Goal: Transaction & Acquisition: Purchase product/service

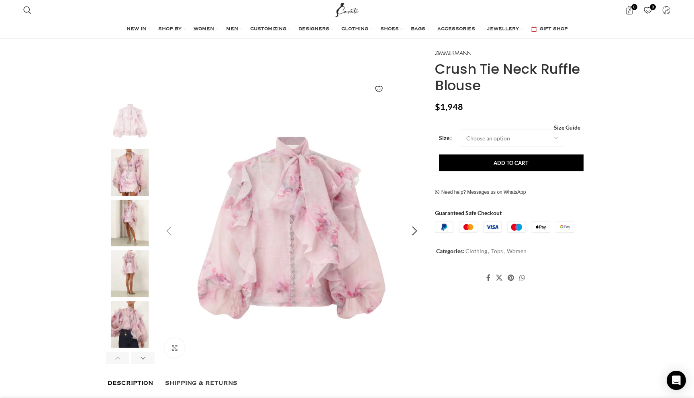
scroll to position [20, 0]
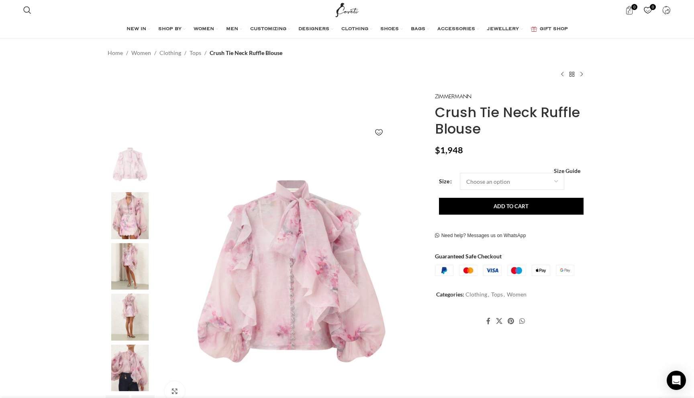
click at [136, 210] on img "2 / 8" at bounding box center [130, 215] width 49 height 47
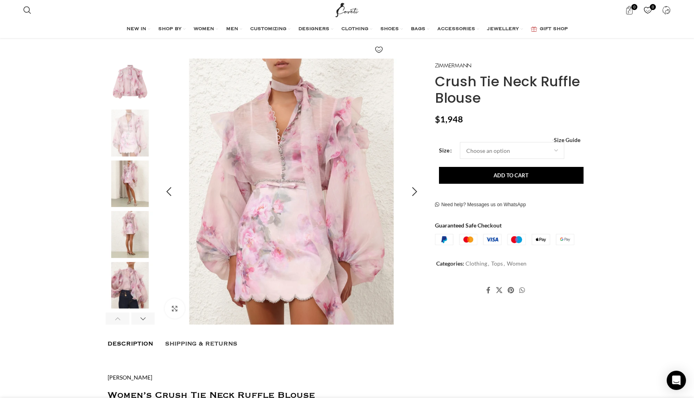
scroll to position [121, 0]
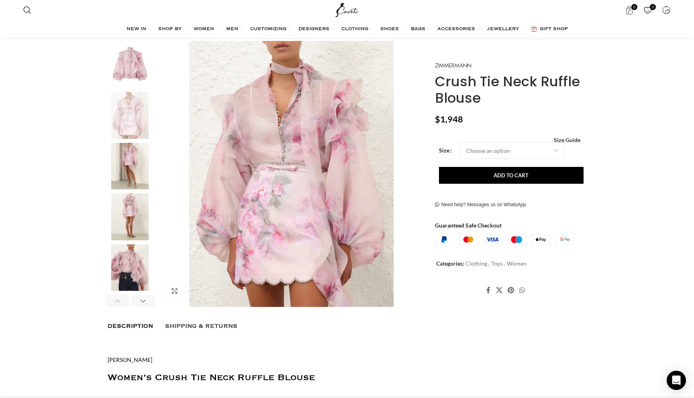
click at [139, 72] on img "1 / 8" at bounding box center [130, 64] width 49 height 47
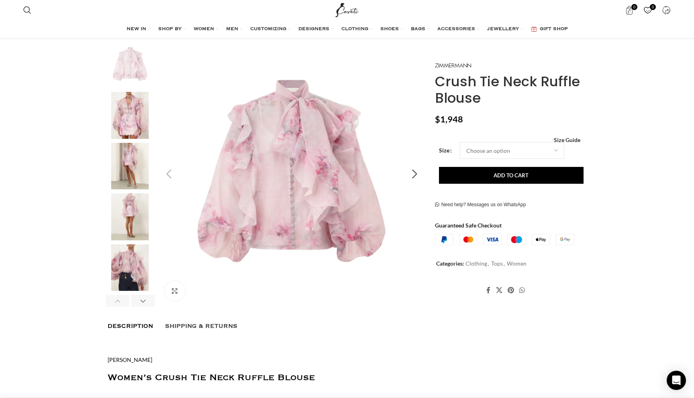
scroll to position [0, 845]
click at [143, 126] on img "2 / 8" at bounding box center [130, 115] width 49 height 47
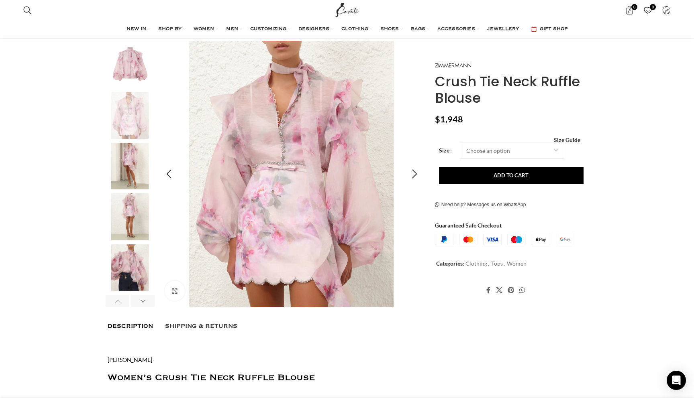
scroll to position [0, 1014]
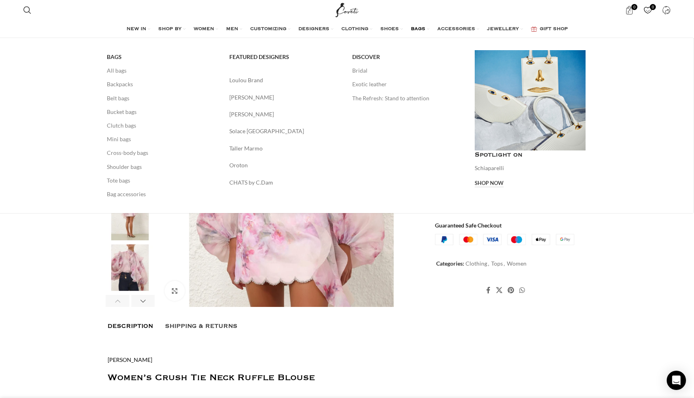
click at [418, 27] on span "BAGS" at bounding box center [418, 29] width 14 height 6
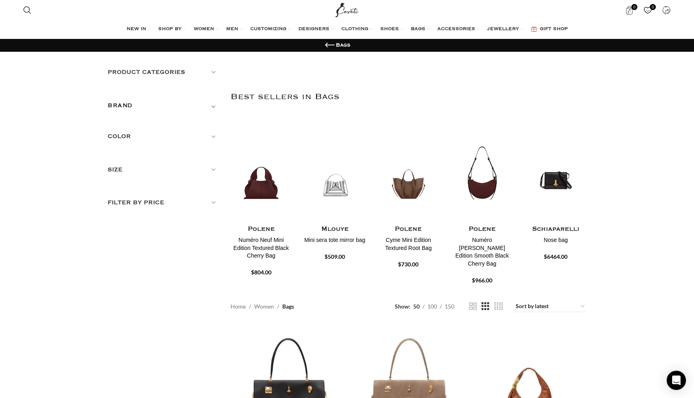
click at [194, 131] on div "Product categories Men Men Accessories Cases Men Belts Men Exotic Leather Men H…" at bounding box center [163, 138] width 111 height 140
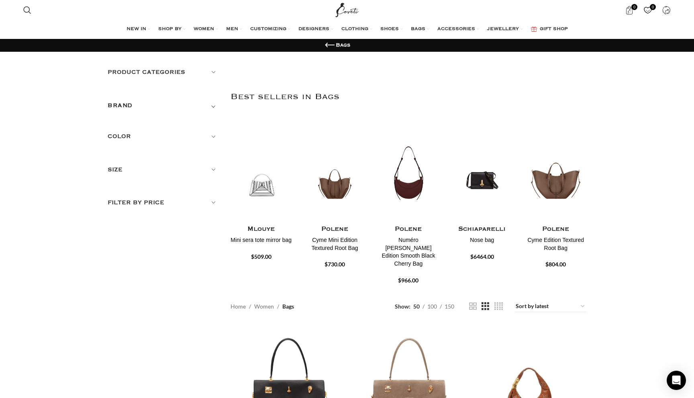
click at [215, 136] on h5 "Color" at bounding box center [163, 136] width 111 height 9
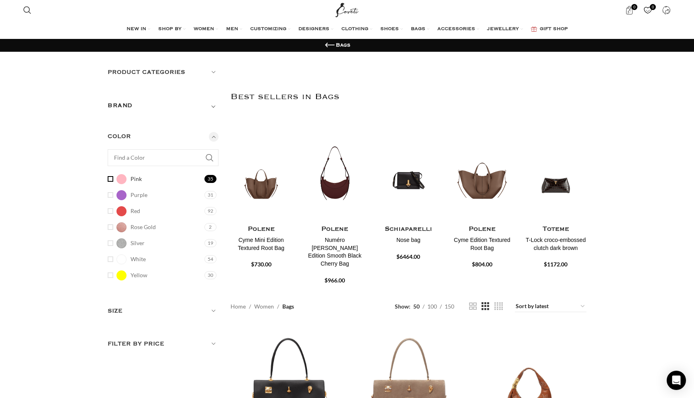
click at [112, 181] on link "Pink Pink" at bounding box center [155, 179] width 95 height 14
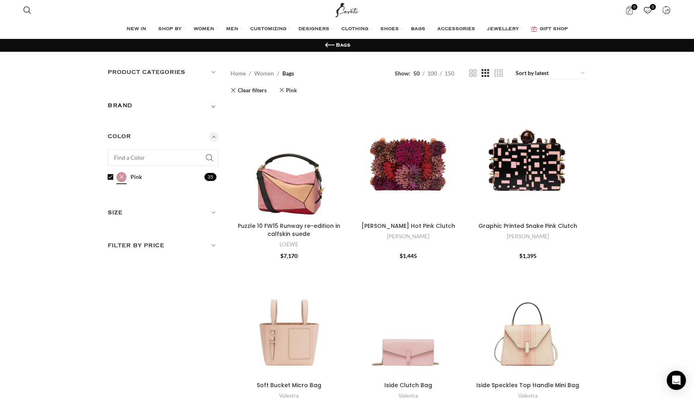
click at [110, 176] on link "Pink Pink" at bounding box center [155, 177] width 95 height 14
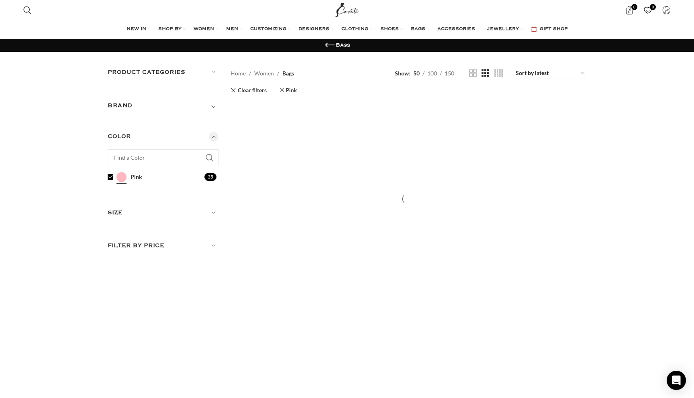
click at [209, 158] on div at bounding box center [163, 157] width 111 height 17
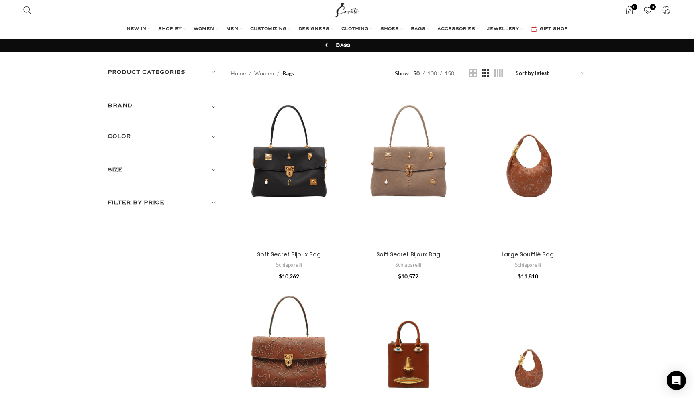
click at [211, 134] on h5 "Color" at bounding box center [163, 136] width 111 height 9
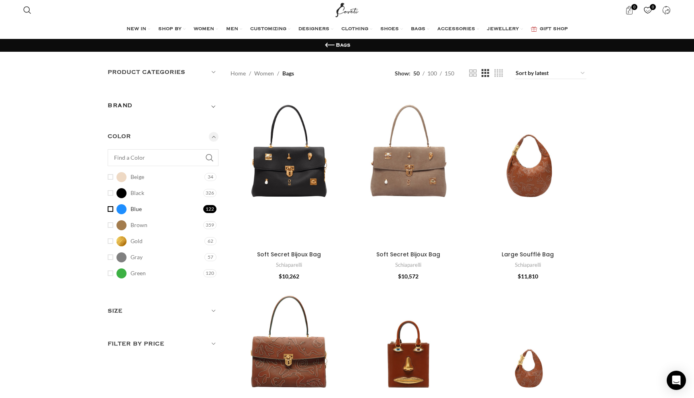
click at [110, 210] on link "Blue Blue" at bounding box center [155, 209] width 94 height 14
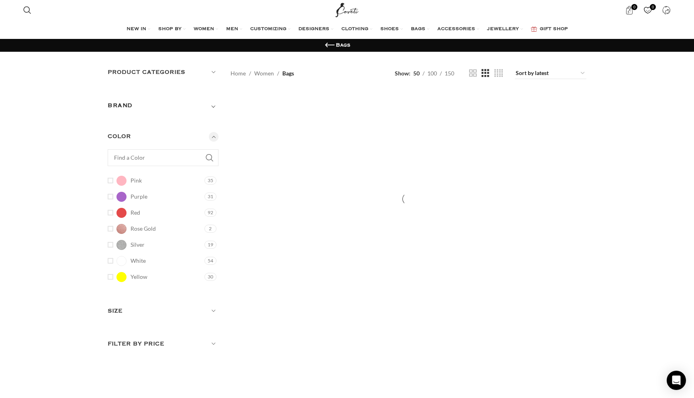
scroll to position [191, 0]
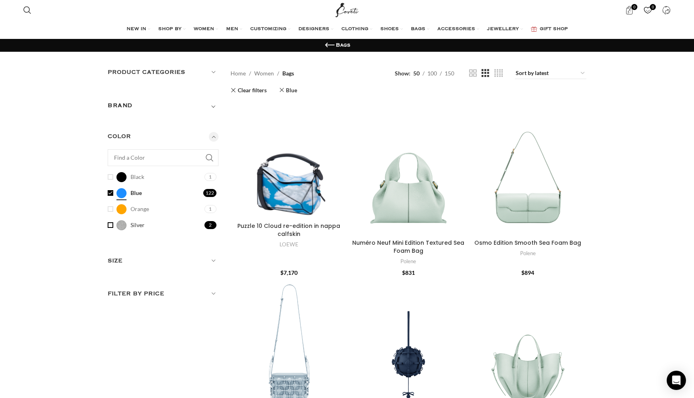
click at [109, 226] on link "Silver Silver" at bounding box center [155, 225] width 95 height 14
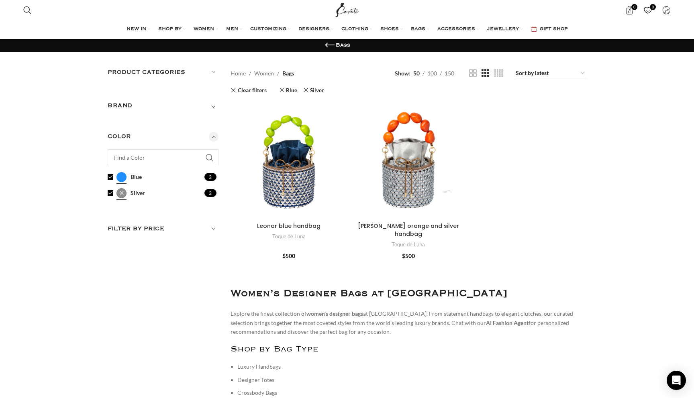
click at [108, 192] on link "Silver Silver" at bounding box center [155, 193] width 95 height 14
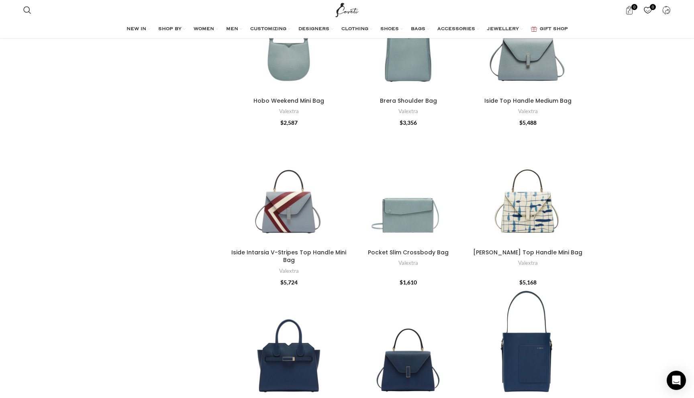
scroll to position [1685, 0]
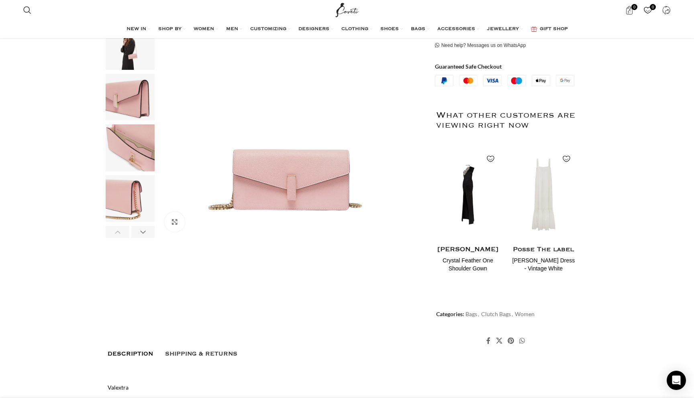
scroll to position [0, 253]
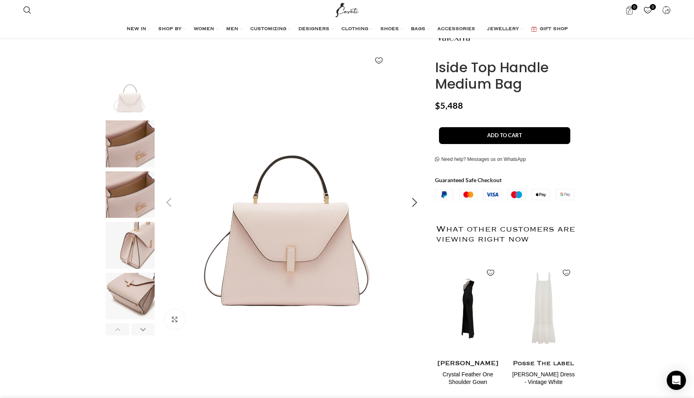
scroll to position [0, 253]
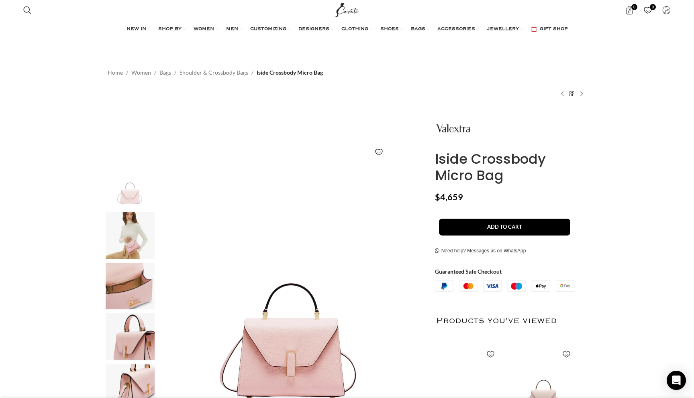
scroll to position [0, 67]
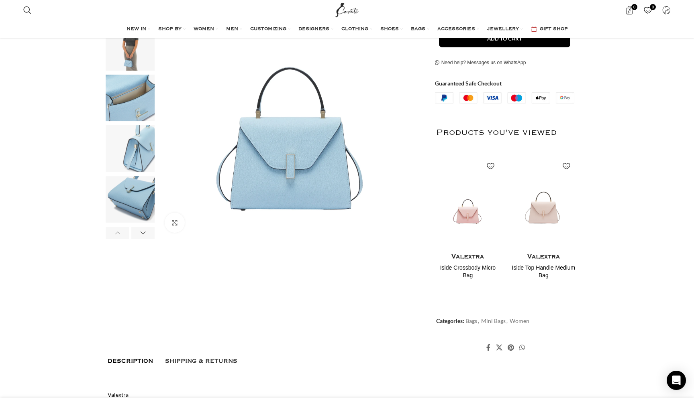
scroll to position [0, 507]
